Goal: Information Seeking & Learning: Learn about a topic

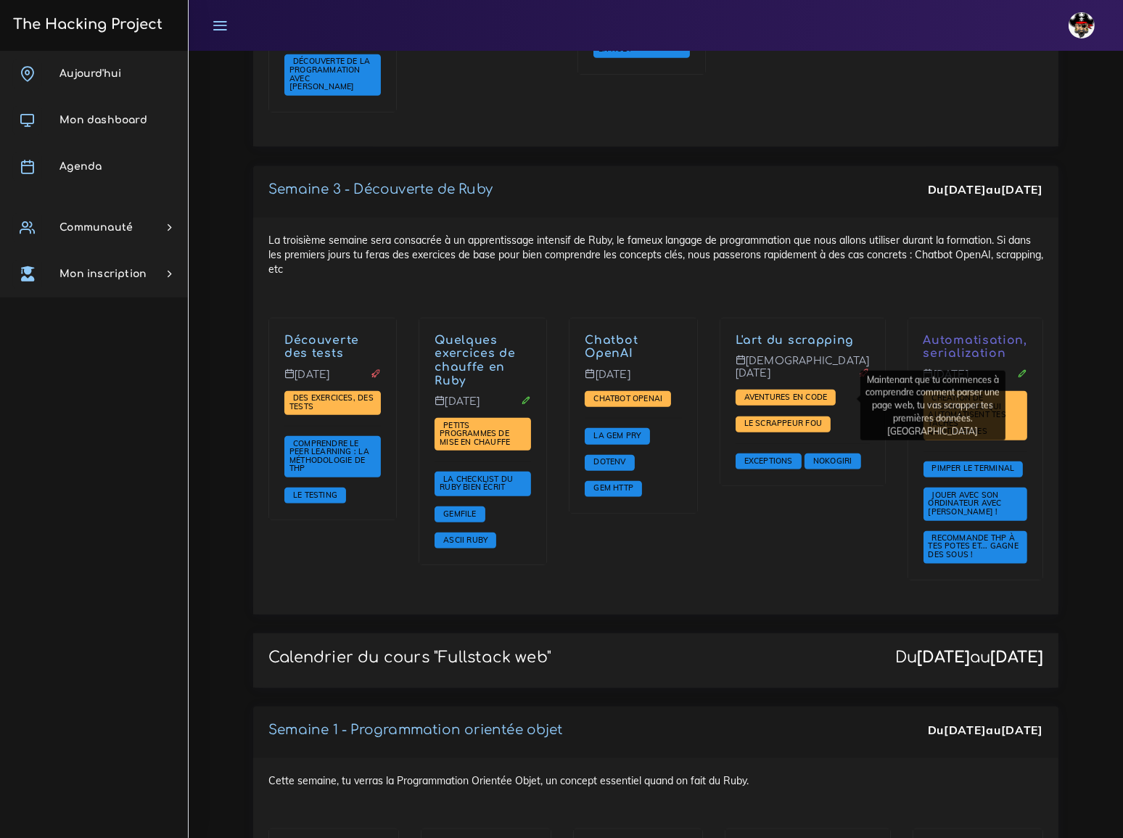
scroll to position [1385, 0]
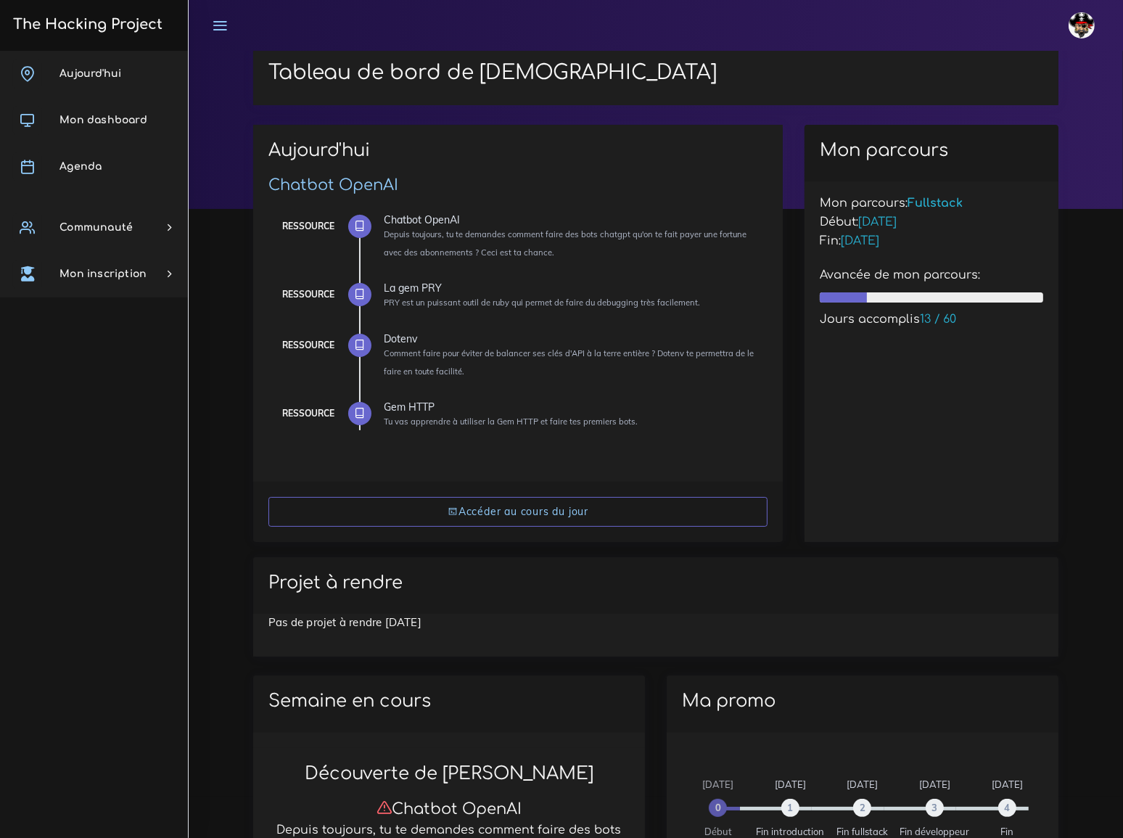
scroll to position [131, 0]
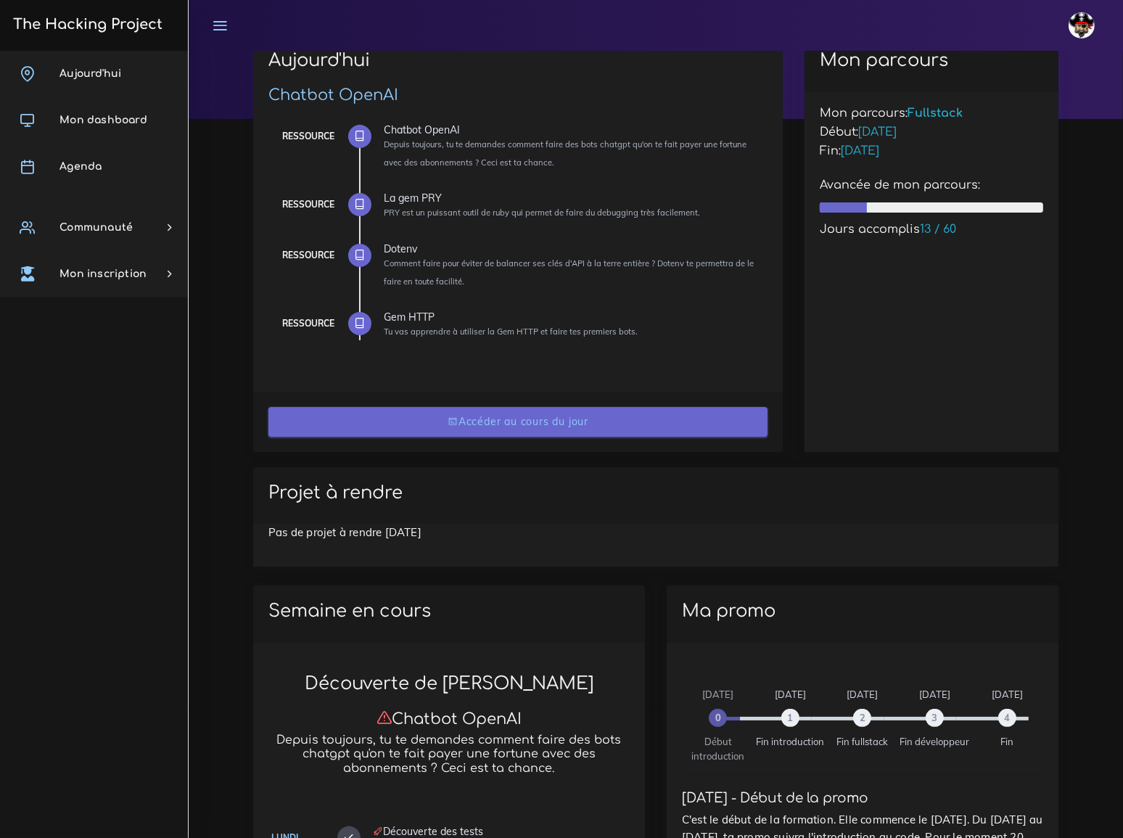
click at [507, 423] on link "Accéder au cours du jour" at bounding box center [517, 422] width 499 height 30
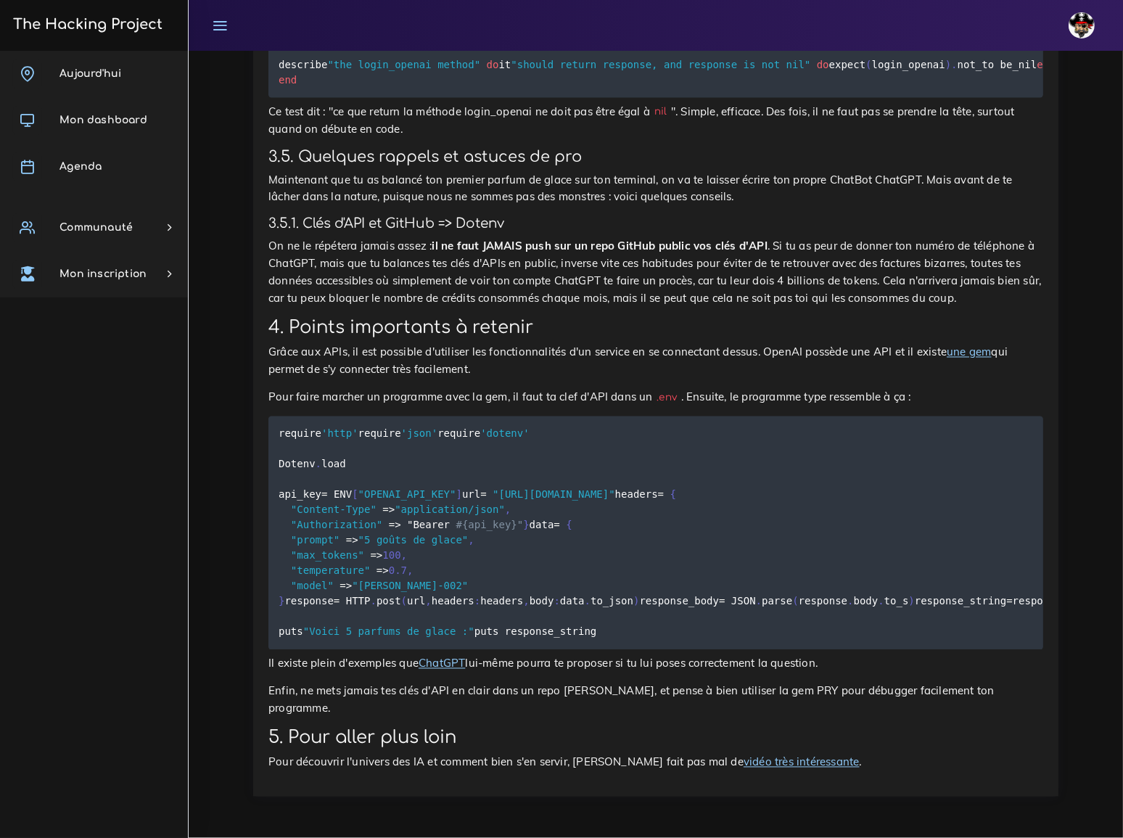
scroll to position [9311, 0]
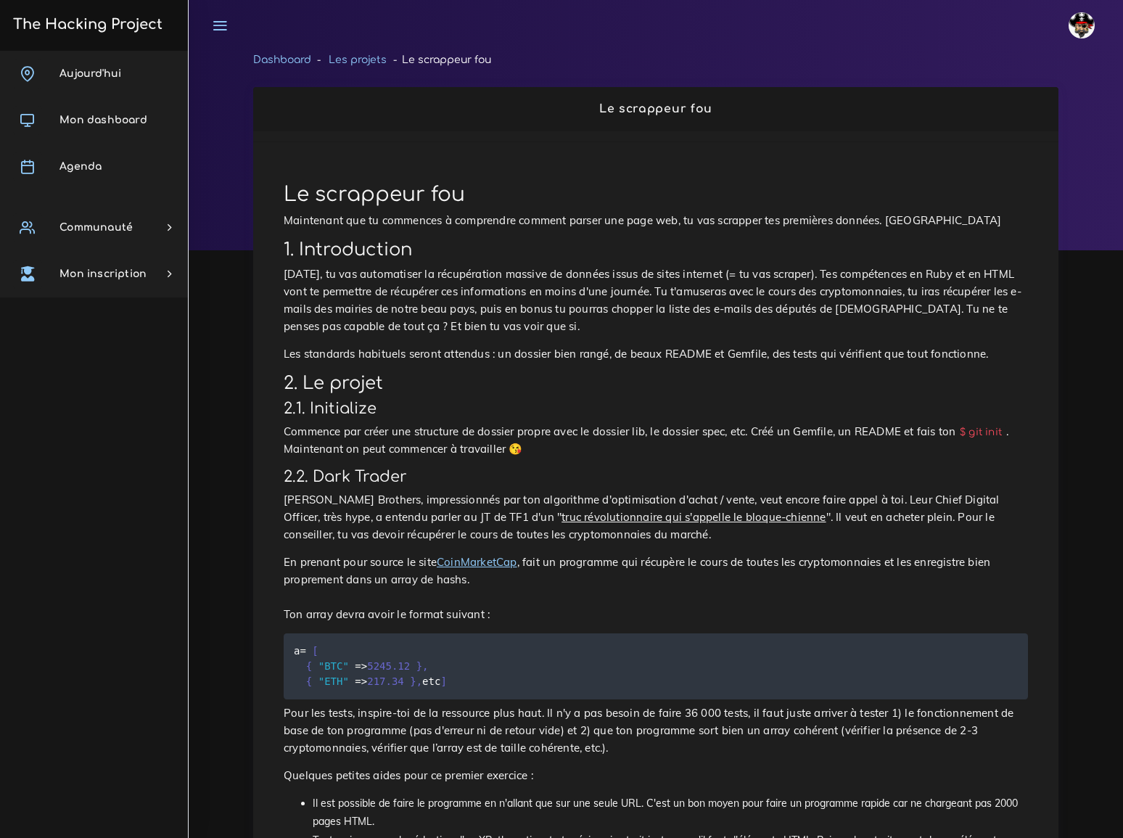
scroll to position [1089, 0]
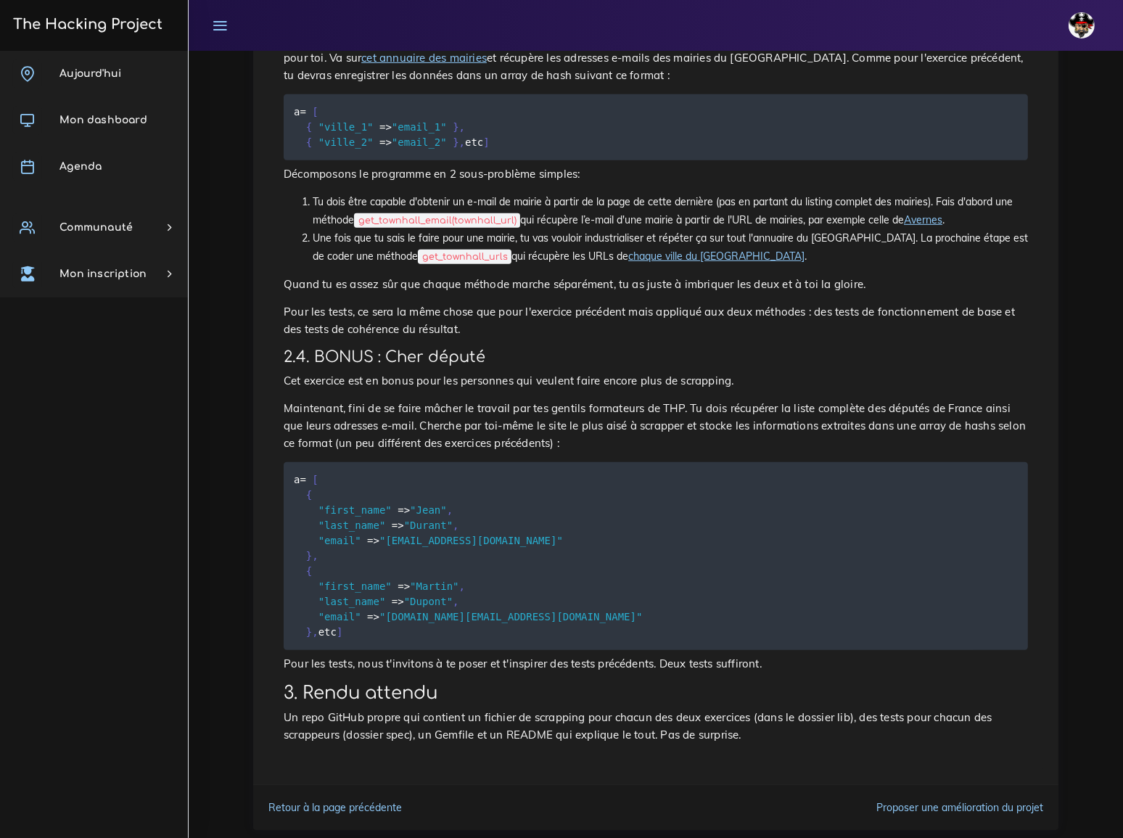
click at [581, 348] on h3 "2.4. BONUS : Cher député" at bounding box center [656, 357] width 745 height 18
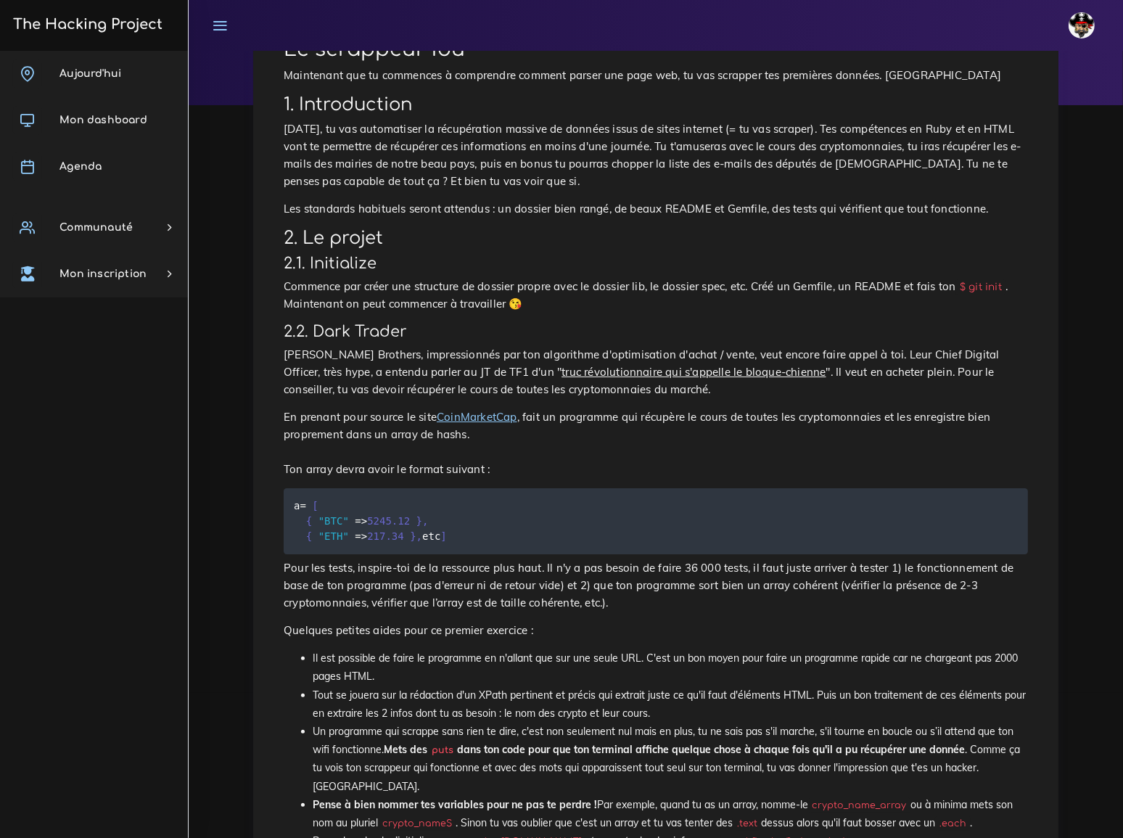
scroll to position [0, 0]
